Goal: Information Seeking & Learning: Learn about a topic

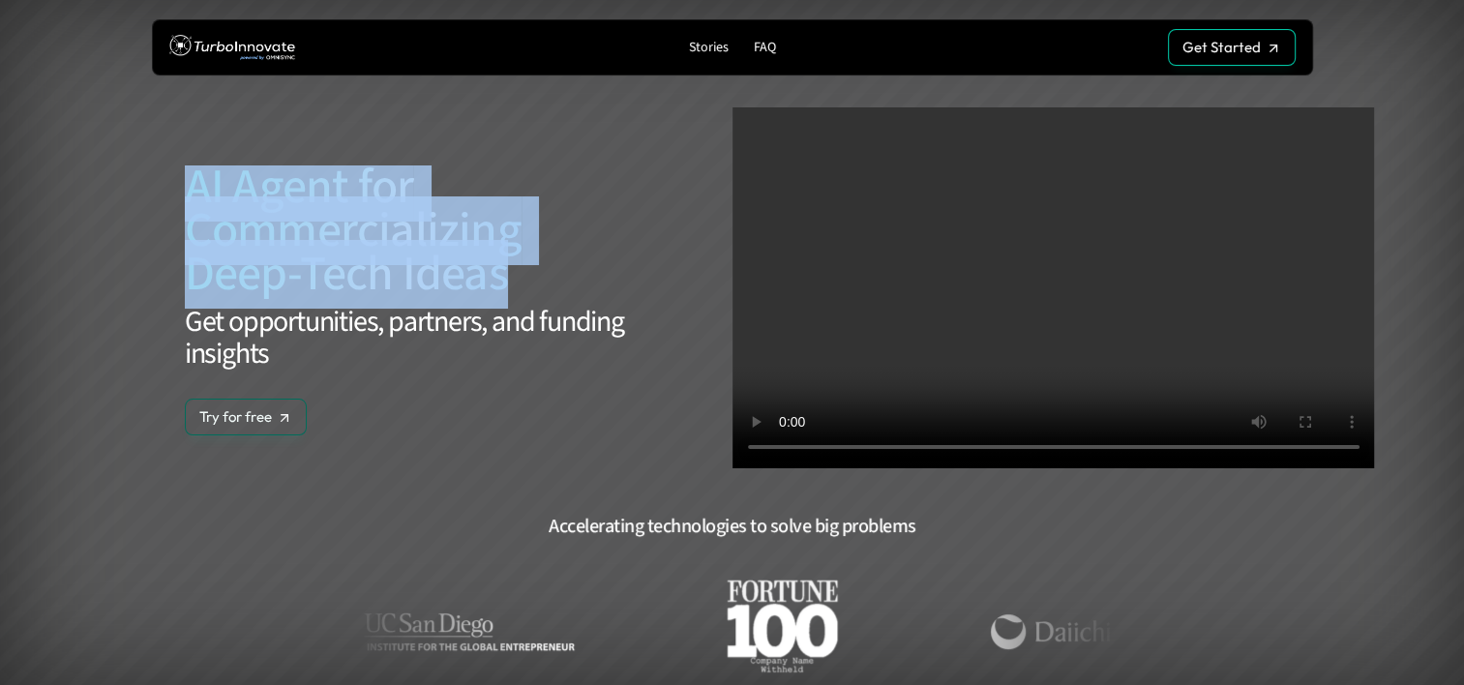
drag, startPoint x: 192, startPoint y: 176, endPoint x: 557, endPoint y: 284, distance: 381.4
click at [557, 284] on span "AI Agent for Commercializing Deep-Tech Ideas" at bounding box center [411, 231] width 472 height 150
copy span "AI Agent for Commercializing Deep-Tech Ideas"
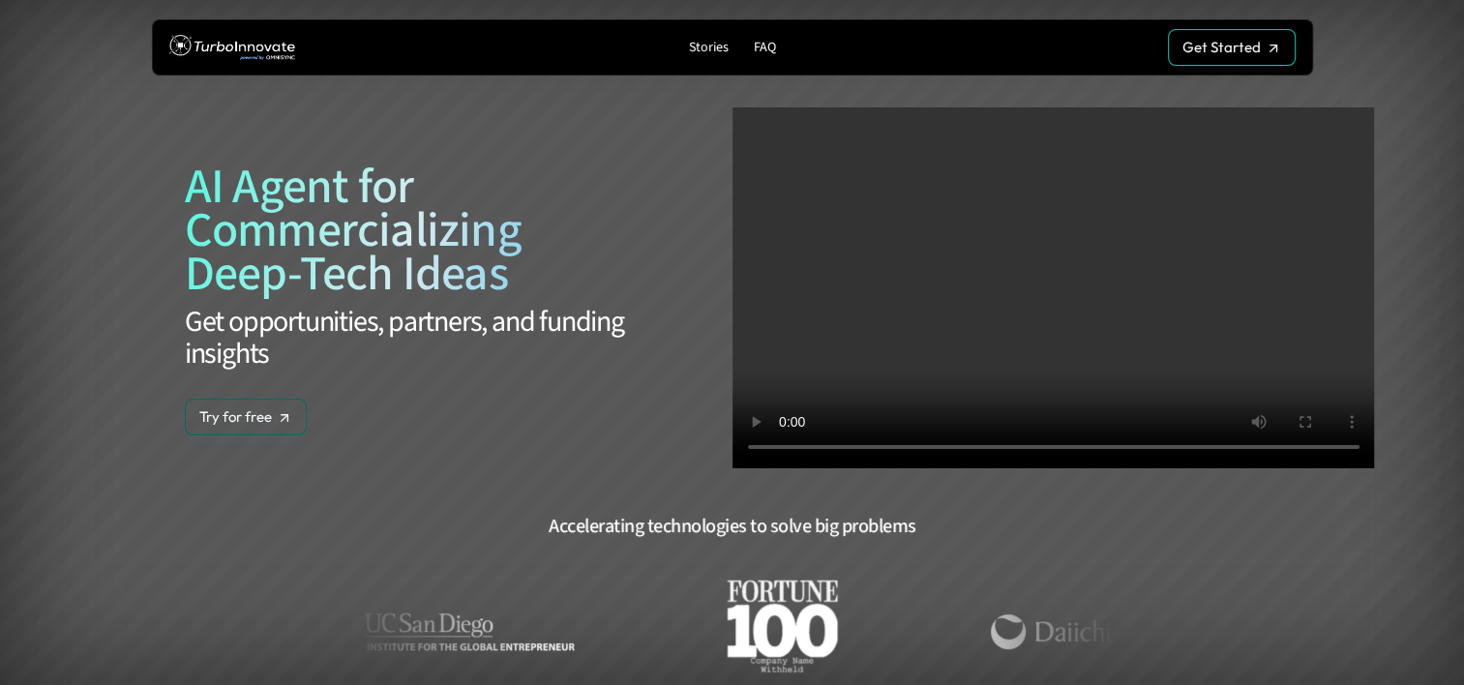
click at [621, 413] on div "AI Agent for Commercializing Deep-Tech Ideas Get opportunities, partners, and f…" at bounding box center [411, 300] width 453 height 270
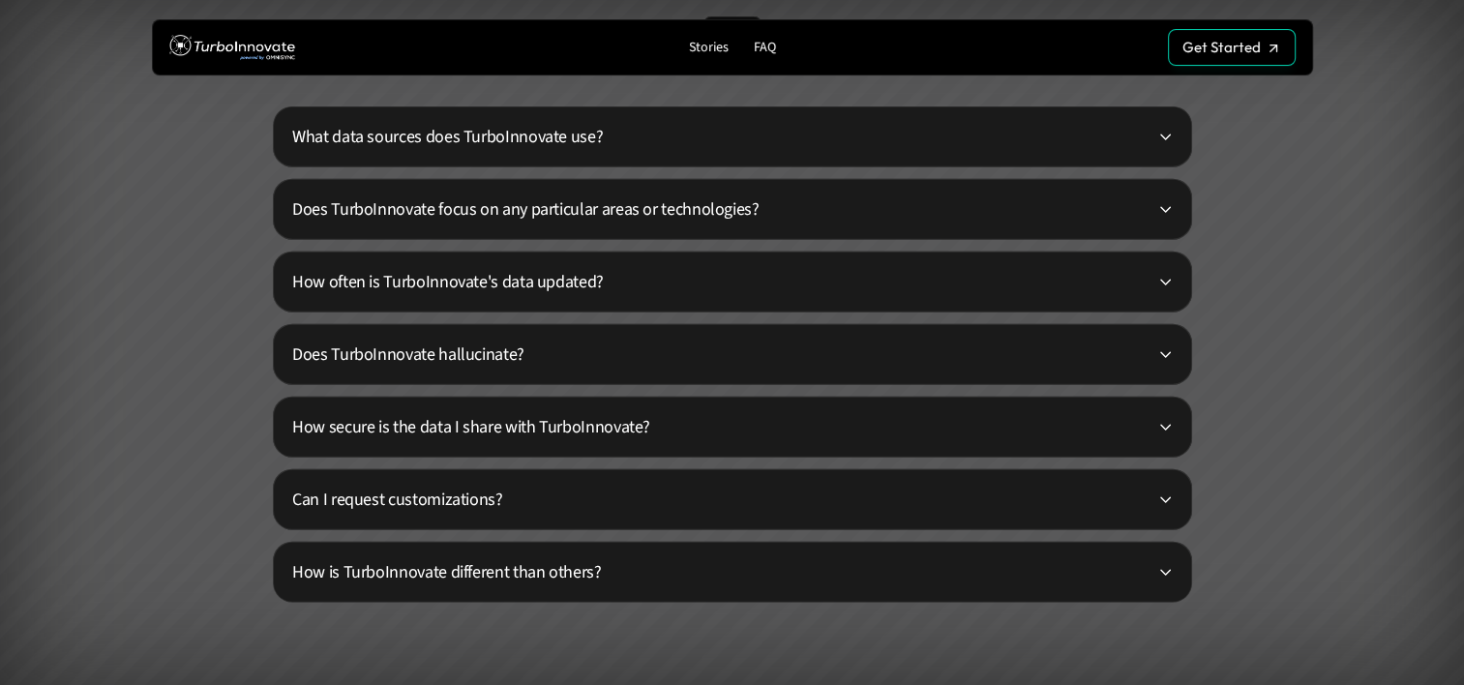
scroll to position [4658, 0]
click at [522, 282] on p "How often is TurboInnovate's data updated?" at bounding box center [724, 283] width 865 height 26
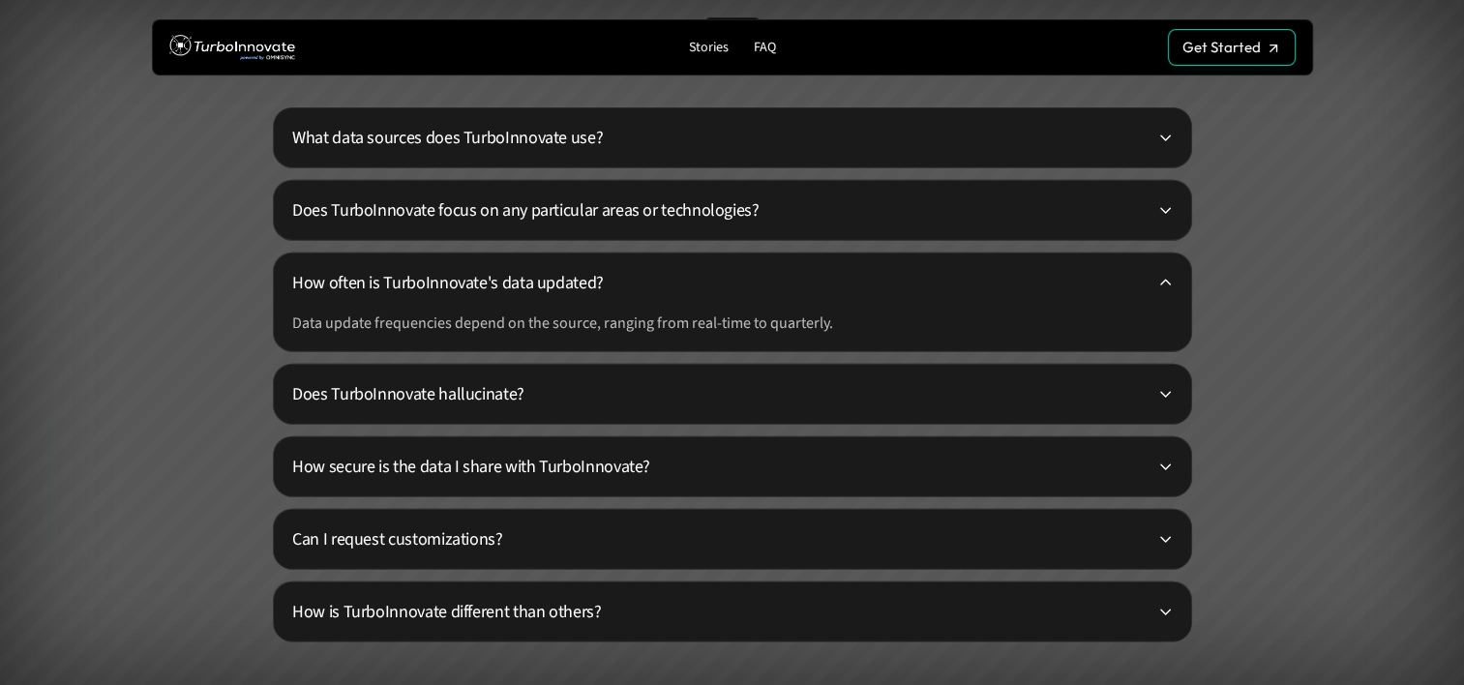
click at [522, 282] on p "How often is TurboInnovate's data updated?" at bounding box center [724, 283] width 865 height 26
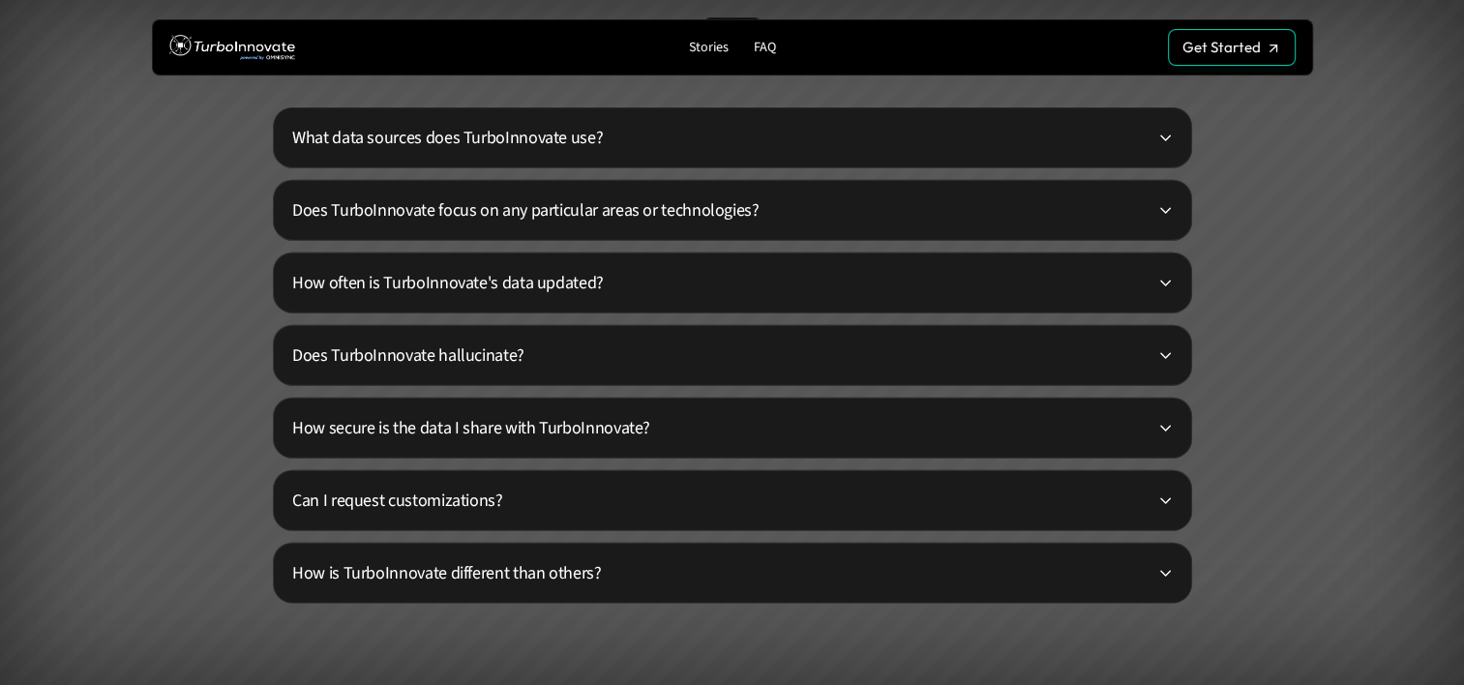
click at [481, 131] on p "What data sources does TurboInnovate use?" at bounding box center [724, 138] width 865 height 26
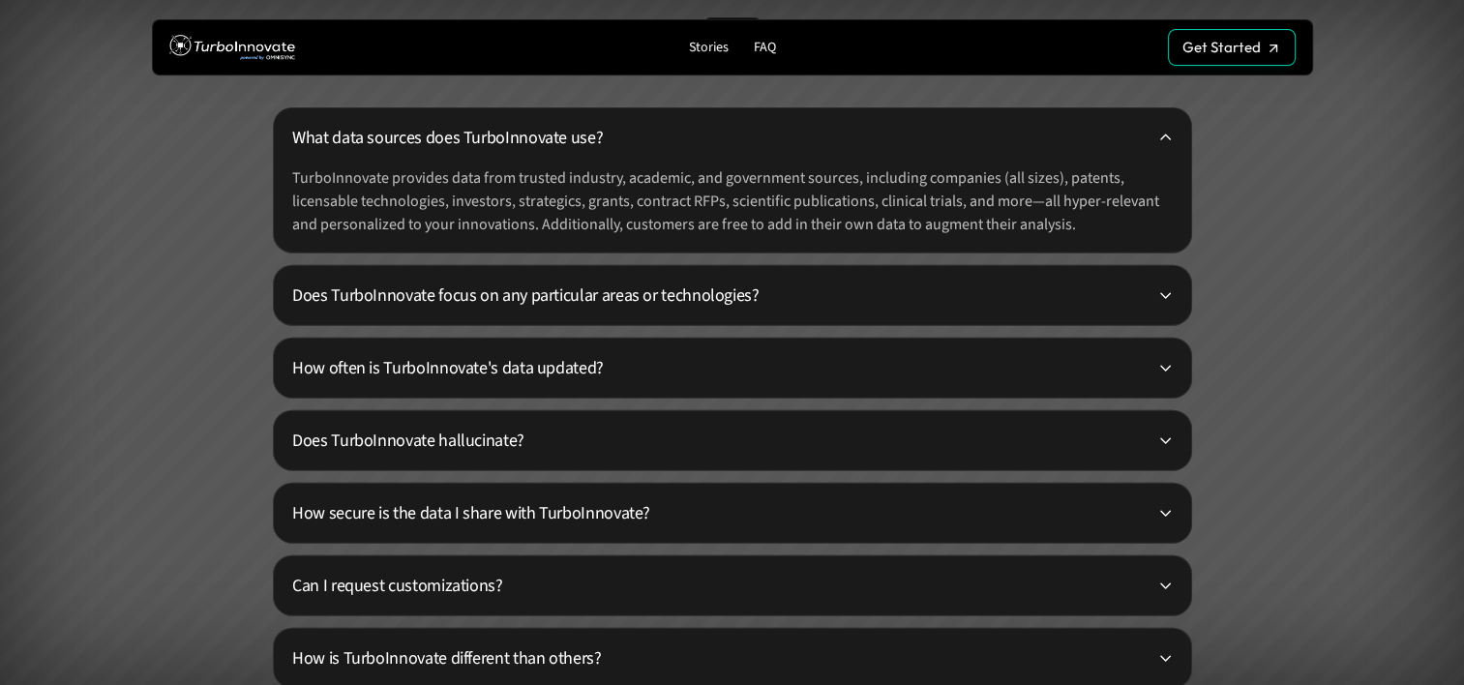
click at [481, 131] on p "What data sources does TurboInnovate use?" at bounding box center [724, 138] width 865 height 26
